Goal: Find specific page/section: Find specific page/section

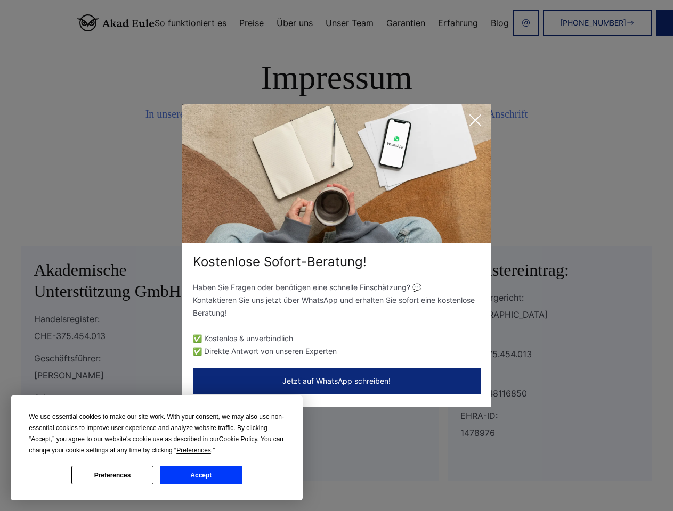
click at [336, 256] on div "Kostenlose Sofort-Beratung!" at bounding box center [336, 261] width 309 height 17
click at [240, 439] on span "Cookie Policy" at bounding box center [238, 439] width 38 height 7
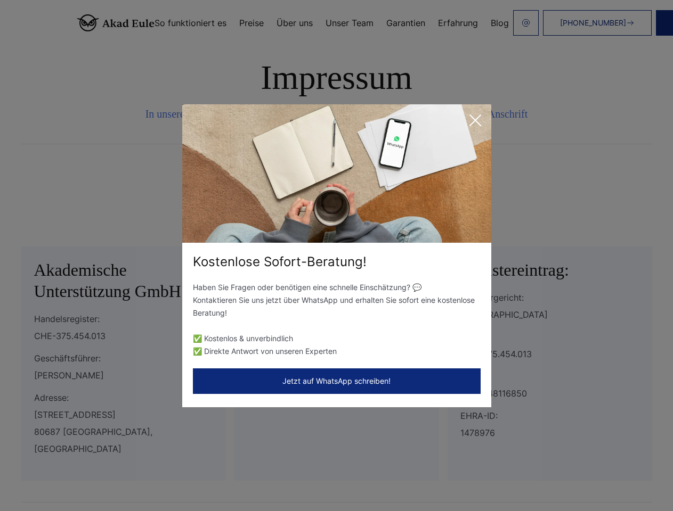
click at [206, 451] on div "Kostenlose Sofort-Beratung! Haben Sie Fragen oder benötigen eine schnelle Einsc…" at bounding box center [336, 255] width 673 height 511
click at [112, 475] on div "Kostenlose Sofort-Beratung! Haben Sie Fragen oder benötigen eine schnelle Einsc…" at bounding box center [336, 255] width 673 height 511
click at [201, 475] on div "Kostenlose Sofort-Beratung! Haben Sie Fragen oder benötigen eine schnelle Einsc…" at bounding box center [336, 255] width 673 height 511
click at [475, 120] on icon at bounding box center [475, 120] width 11 height 11
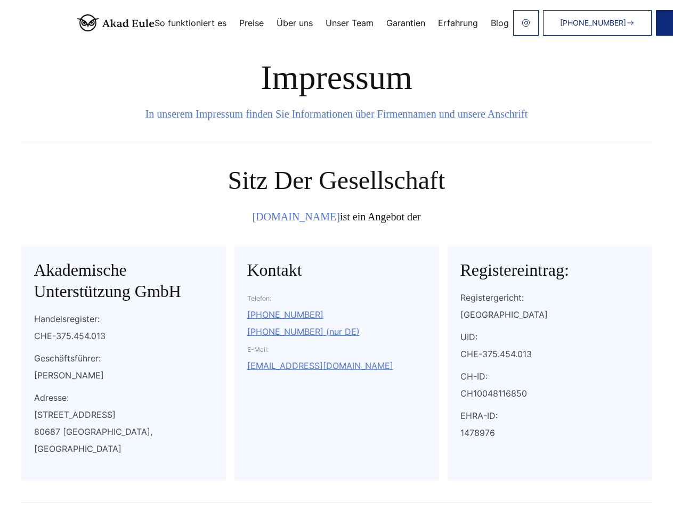
click at [337, 381] on div "Kontakt Telefon: [PHONE_NUMBER] [PHONE_NUMBER] (nur DE) E-Mail: [EMAIL_ADDRESS]…" at bounding box center [336, 364] width 204 height 234
